Goal: Communication & Community: Answer question/provide support

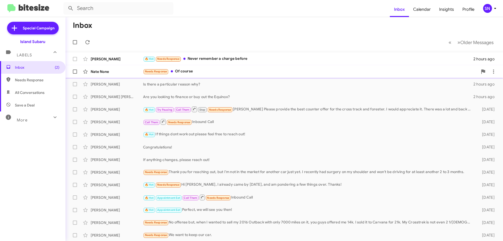
click at [205, 69] on div "Needs Response Of course" at bounding box center [310, 71] width 335 height 6
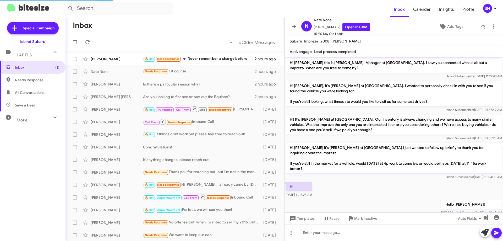
scroll to position [74, 0]
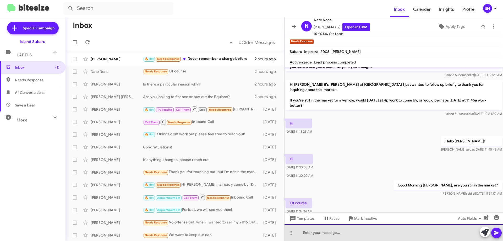
click at [366, 232] on div at bounding box center [393, 232] width 218 height 17
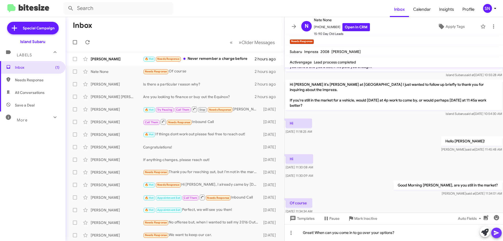
click at [499, 237] on span at bounding box center [496, 232] width 6 height 10
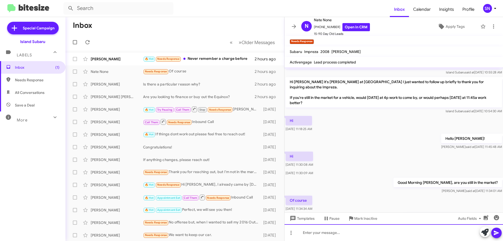
scroll to position [103, 0]
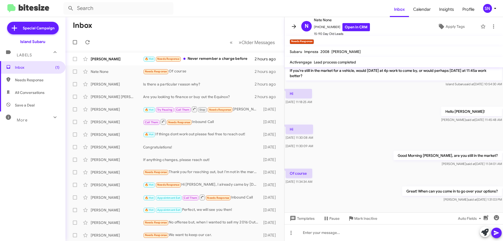
click at [295, 26] on icon at bounding box center [294, 26] width 4 height 4
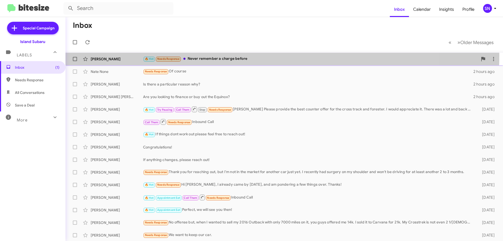
click at [269, 56] on div "[PERSON_NAME] 🔥 Hot Needs Response Never remember a charge before 2 hours ago" at bounding box center [284, 59] width 429 height 10
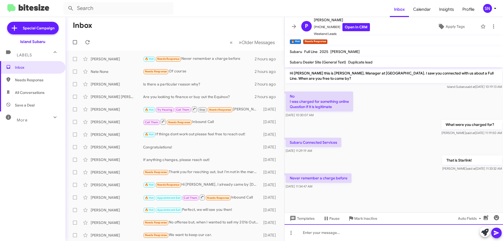
click at [330, 234] on div at bounding box center [393, 232] width 218 height 17
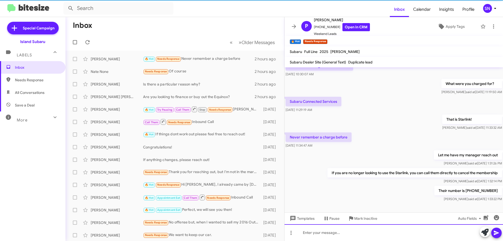
scroll to position [43, 0]
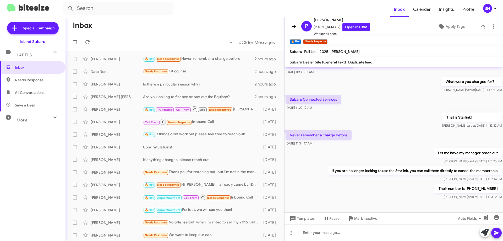
click at [297, 26] on span at bounding box center [294, 26] width 10 height 6
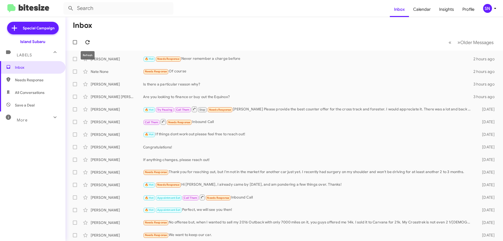
click at [86, 42] on icon at bounding box center [87, 42] width 4 height 4
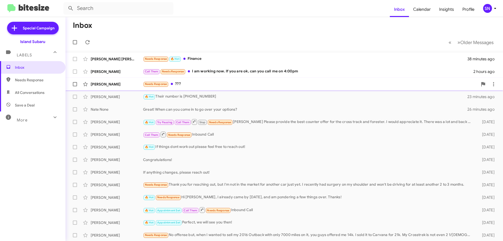
click at [212, 83] on div "Needs Response ???" at bounding box center [310, 84] width 335 height 6
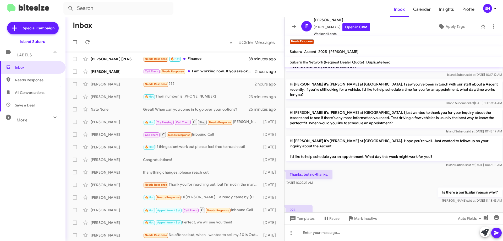
scroll to position [20, 0]
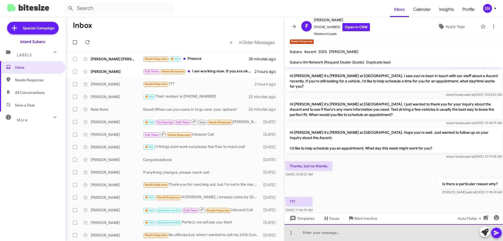
click at [313, 236] on div at bounding box center [393, 232] width 218 height 17
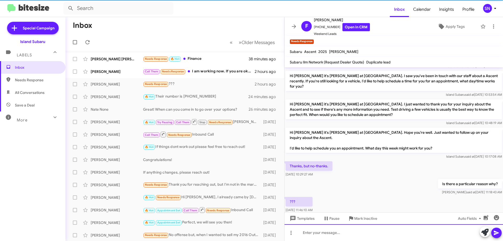
scroll to position [40, 0]
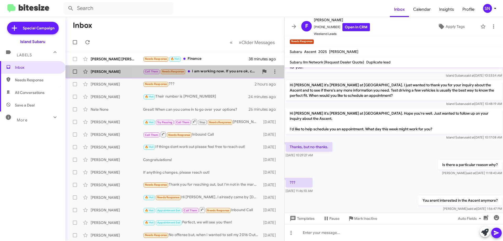
click at [223, 70] on div "Call Them Needs Response I am working now. If you are ok, can you call me on 4:…" at bounding box center [201, 71] width 116 height 6
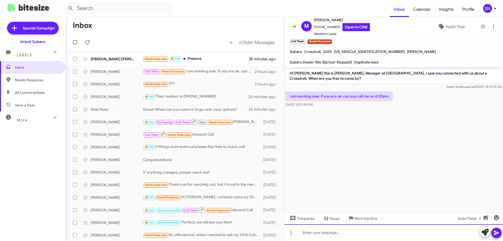
click at [330, 231] on div at bounding box center [393, 232] width 218 height 17
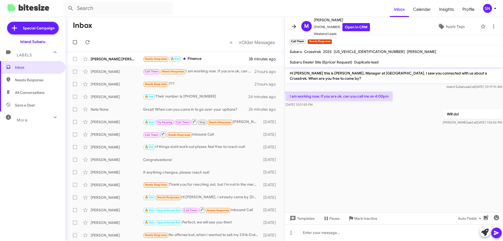
click at [298, 25] on span at bounding box center [294, 26] width 10 height 6
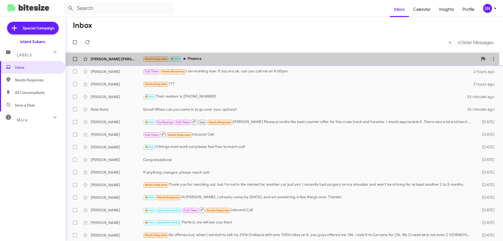
click at [255, 57] on div "Needs Response 🔥 Hot Finance" at bounding box center [310, 59] width 335 height 6
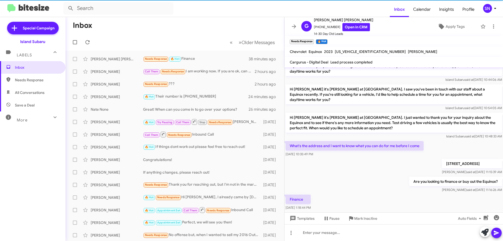
scroll to position [64, 0]
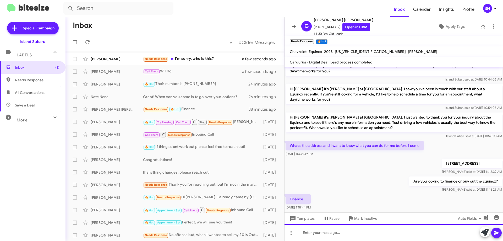
click at [313, 230] on div at bounding box center [393, 232] width 218 height 17
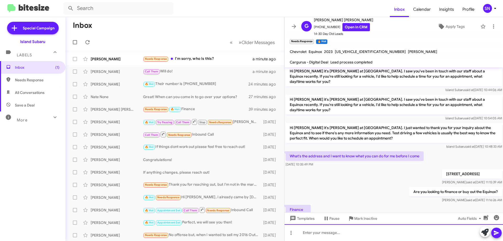
scroll to position [83, 0]
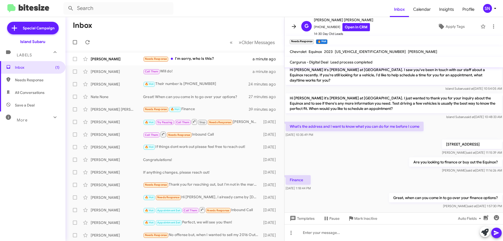
click at [291, 27] on icon at bounding box center [294, 26] width 6 height 6
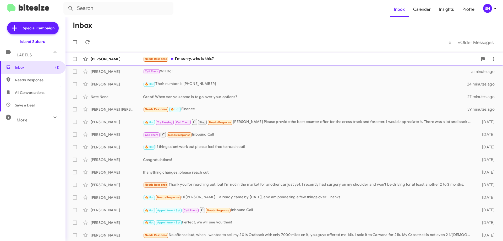
click at [196, 57] on div "Needs Response I'm sorry, who is this?" at bounding box center [310, 59] width 335 height 6
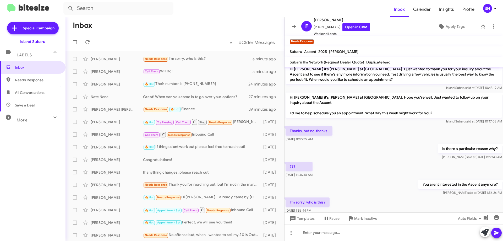
scroll to position [59, 0]
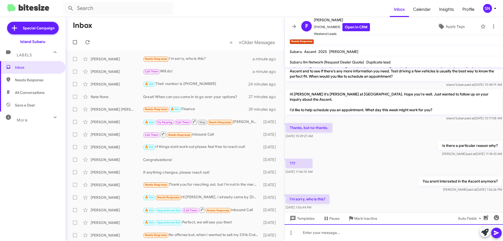
click at [310, 224] on div at bounding box center [393, 232] width 218 height 17
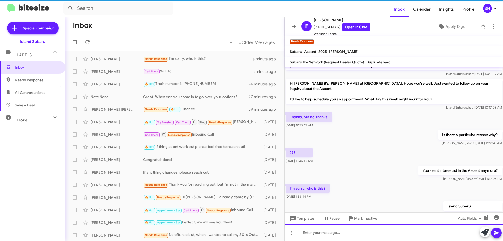
scroll to position [78, 0]
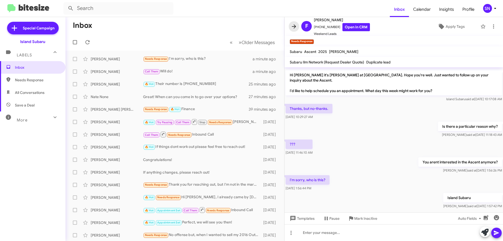
click at [291, 23] on icon at bounding box center [294, 26] width 6 height 6
